Goal: Find specific page/section: Find specific page/section

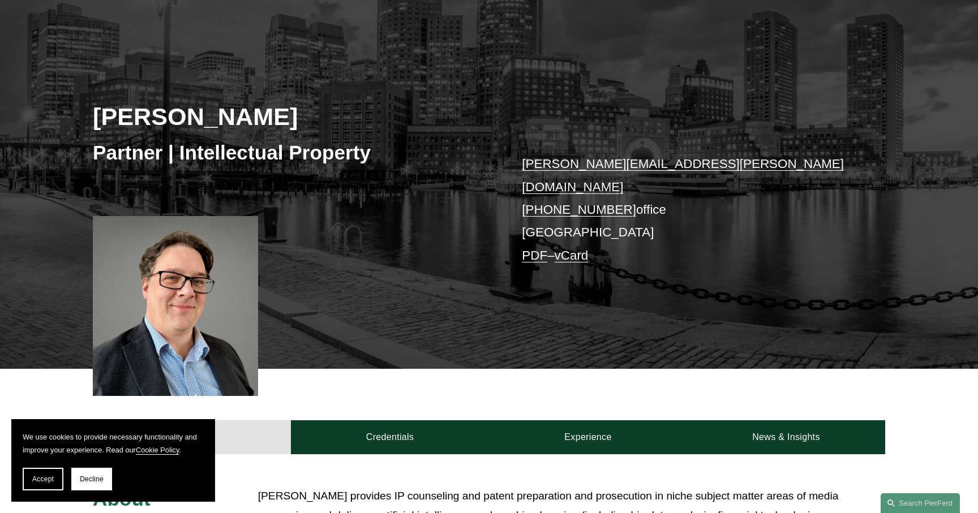
scroll to position [94, 0]
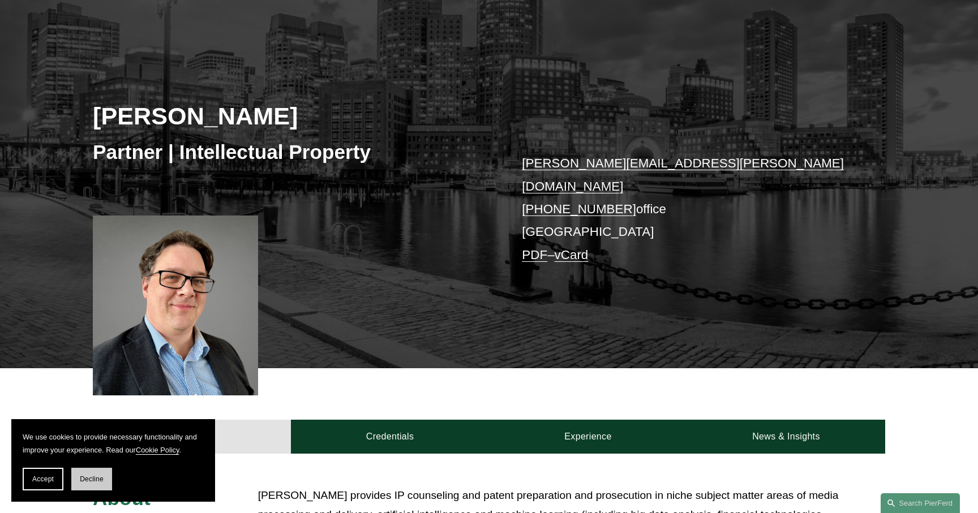
click at [92, 480] on span "Decline" at bounding box center [92, 479] width 24 height 8
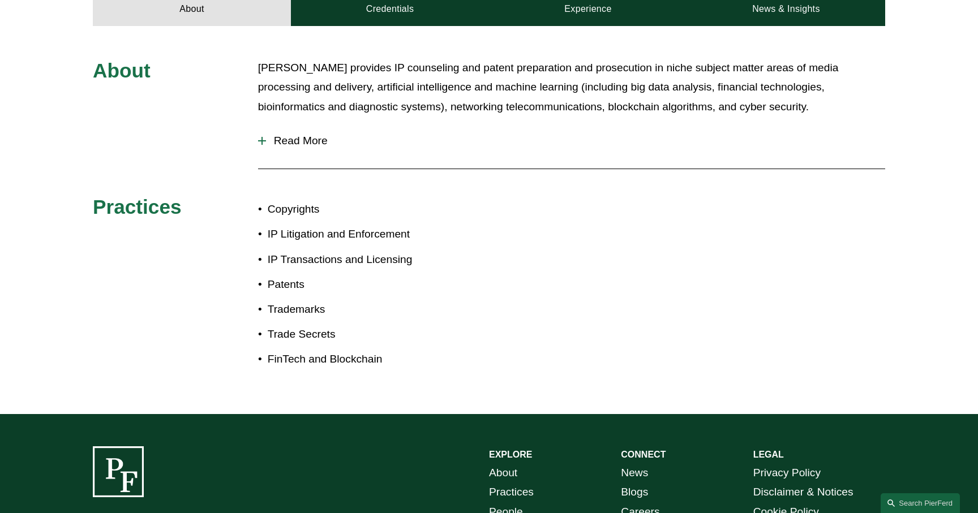
scroll to position [524, 0]
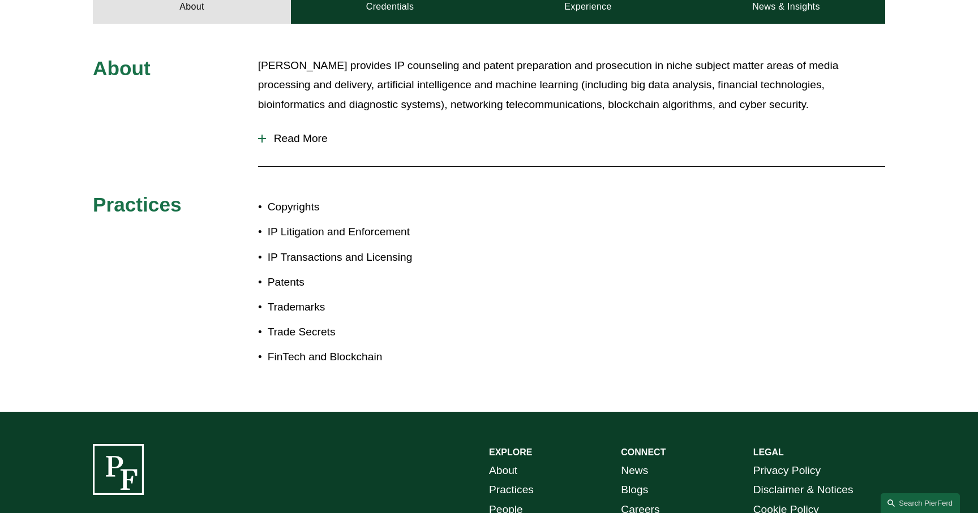
click at [307, 134] on button "Read More" at bounding box center [571, 138] width 627 height 29
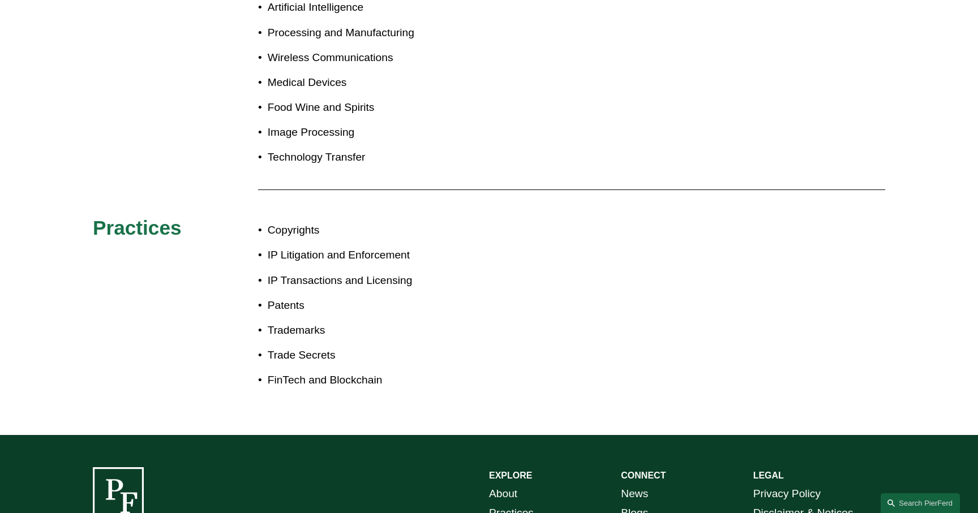
scroll to position [1391, 0]
